Goal: Browse casually: Explore the website without a specific task or goal

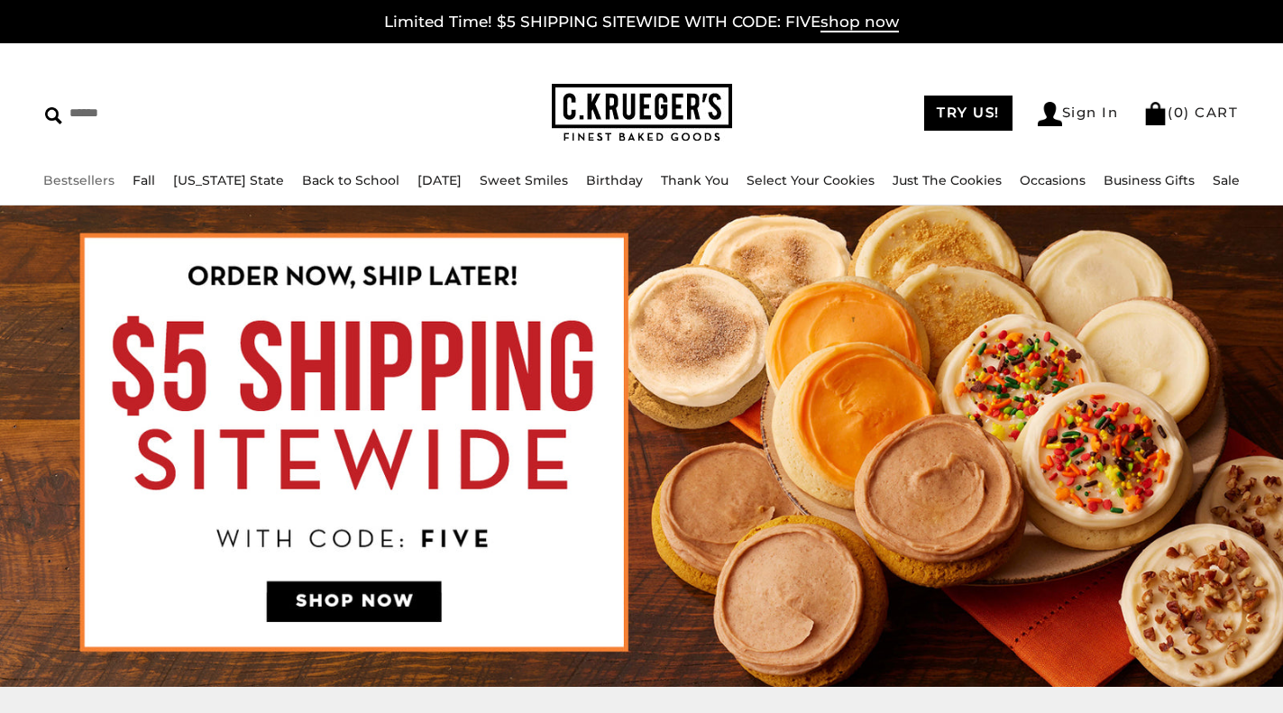
click at [109, 180] on link "Bestsellers" at bounding box center [78, 180] width 71 height 16
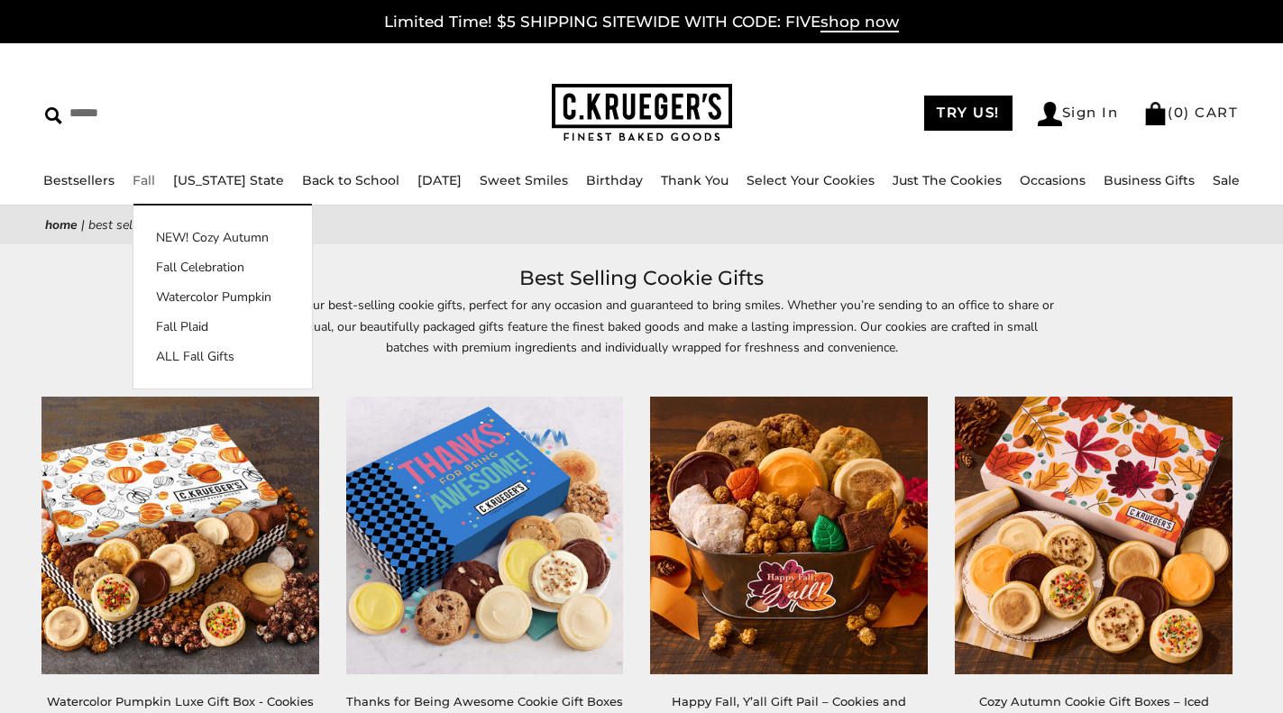
click at [155, 176] on link "Fall" at bounding box center [144, 180] width 23 height 16
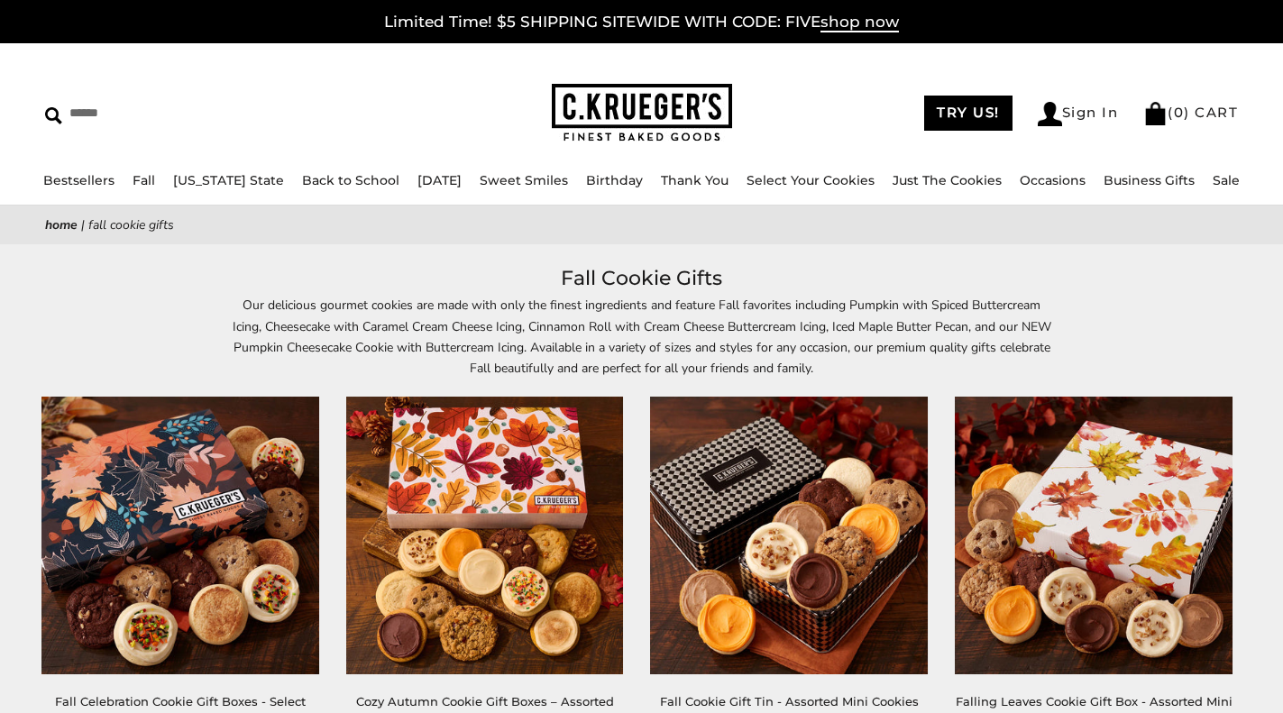
click at [596, 95] on img at bounding box center [642, 113] width 180 height 59
